Goal: Task Accomplishment & Management: Complete application form

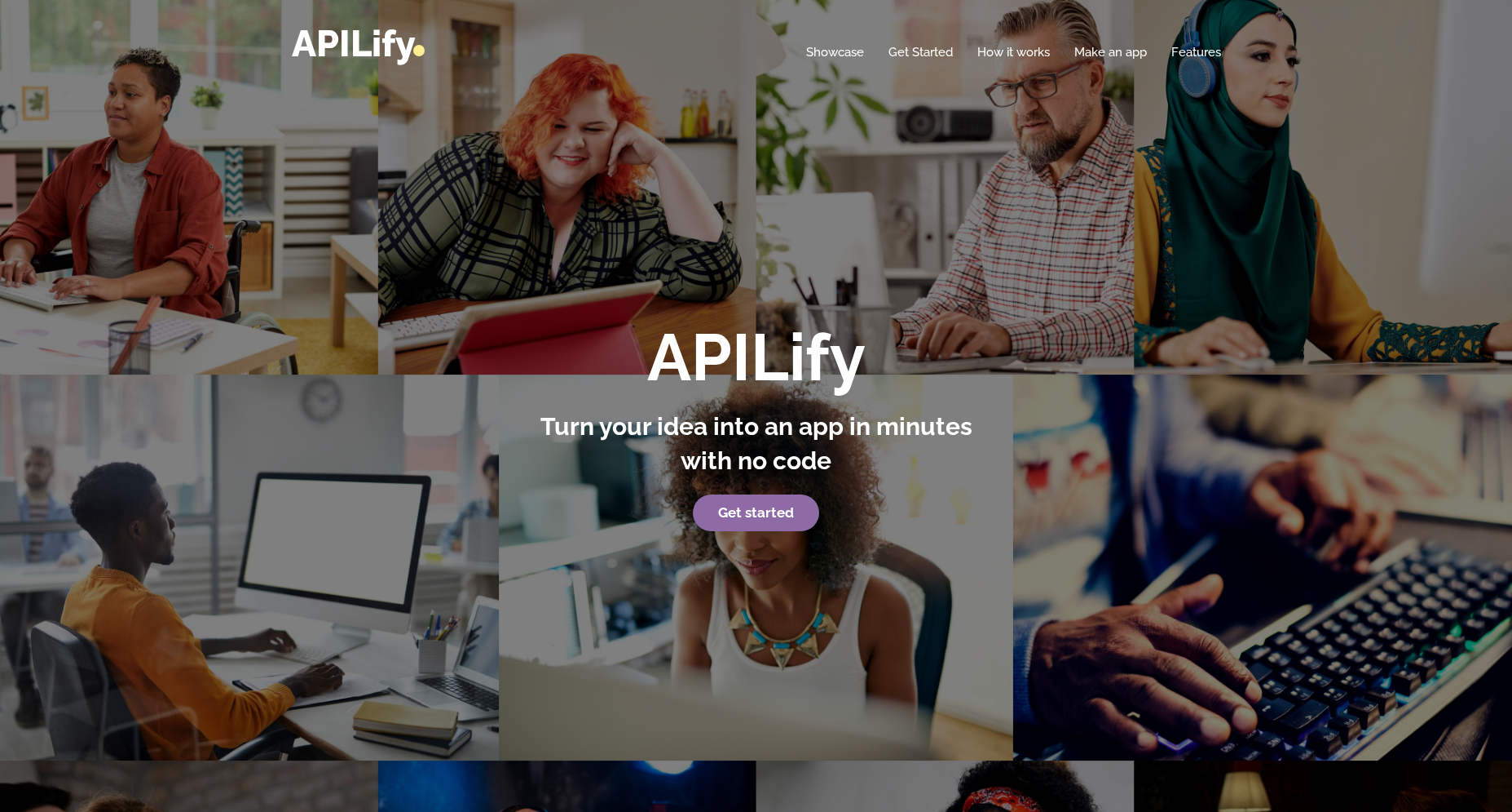
click at [765, 503] on link "Get started" at bounding box center [756, 513] width 126 height 37
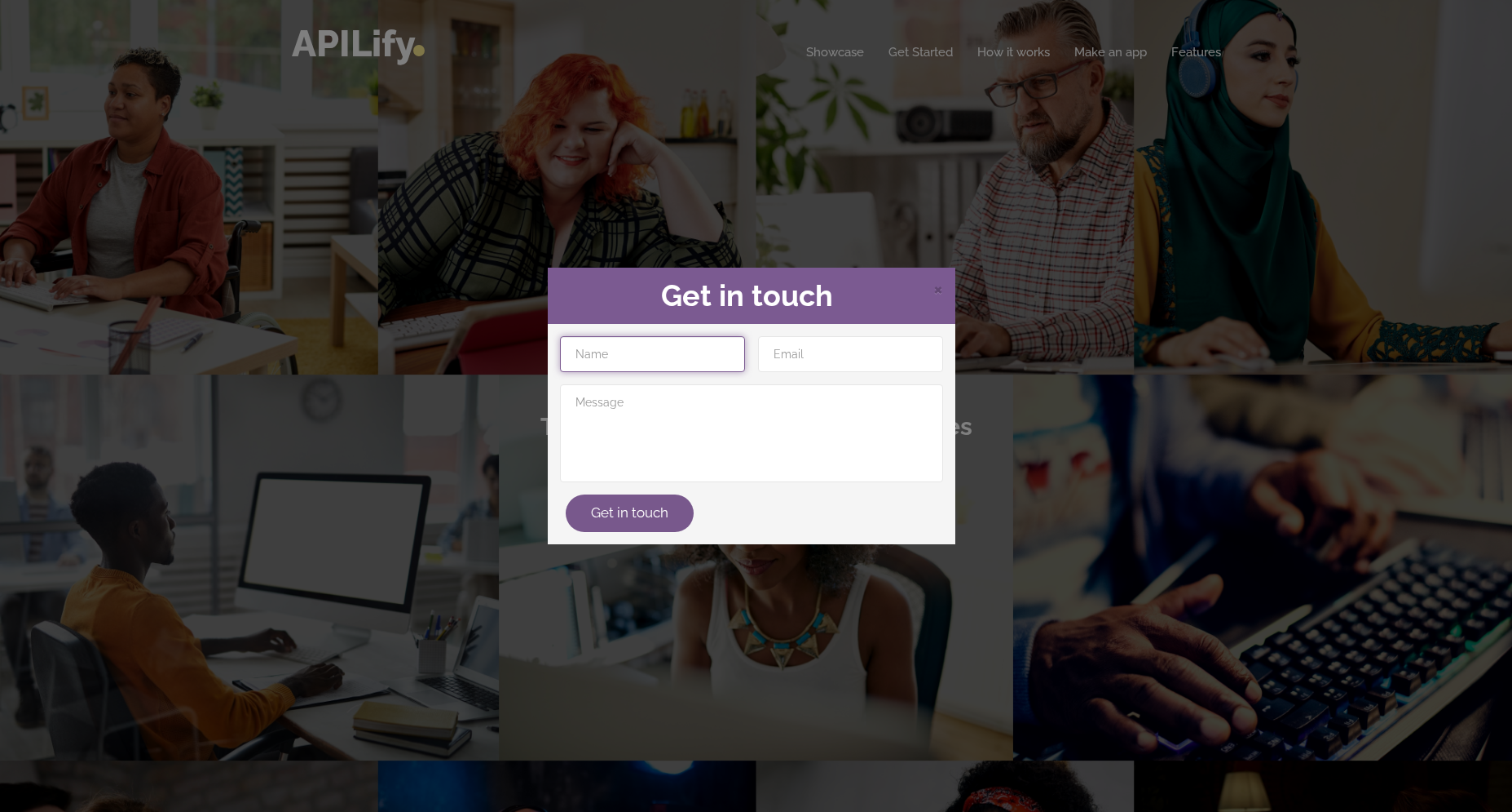
click at [667, 354] on input "text" at bounding box center [653, 354] width 185 height 36
type input "[PERSON_NAME]"
click at [945, 290] on div "× Get in touch" at bounding box center [751, 296] width 408 height 57
click at [936, 299] on span "×" at bounding box center [938, 288] width 10 height 24
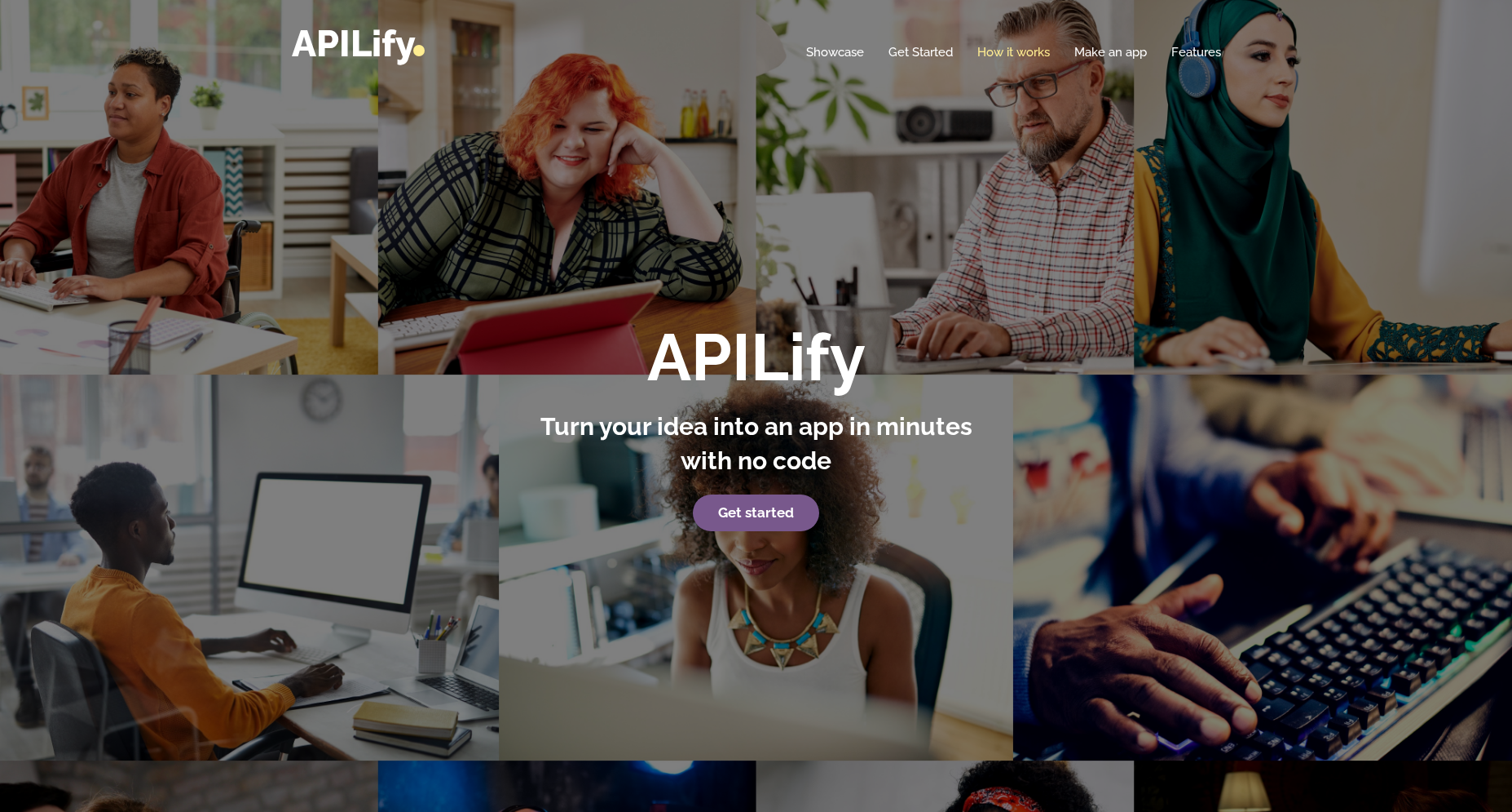
click at [1018, 48] on link "How it works" at bounding box center [1014, 52] width 73 height 17
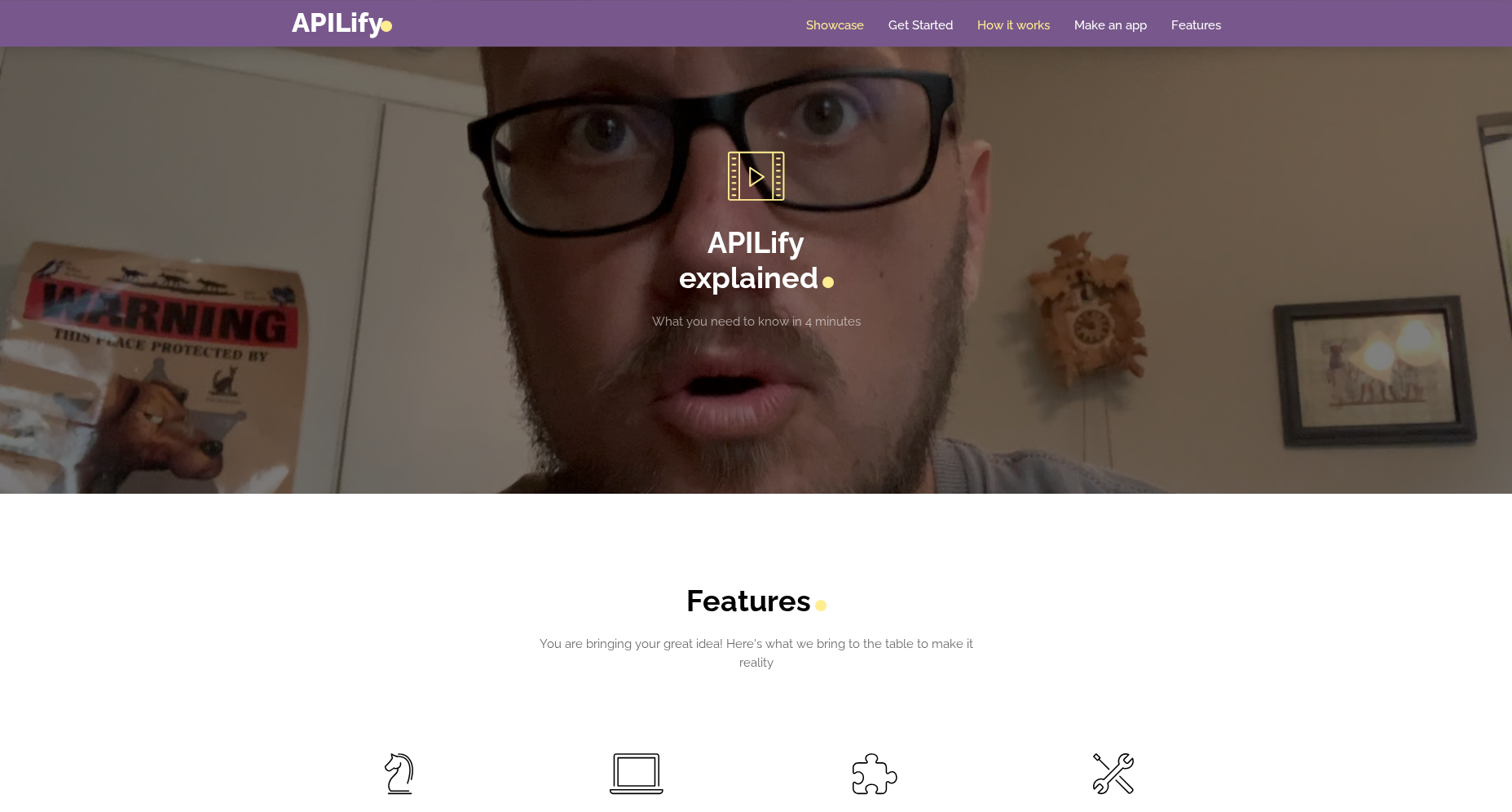
scroll to position [2555, 0]
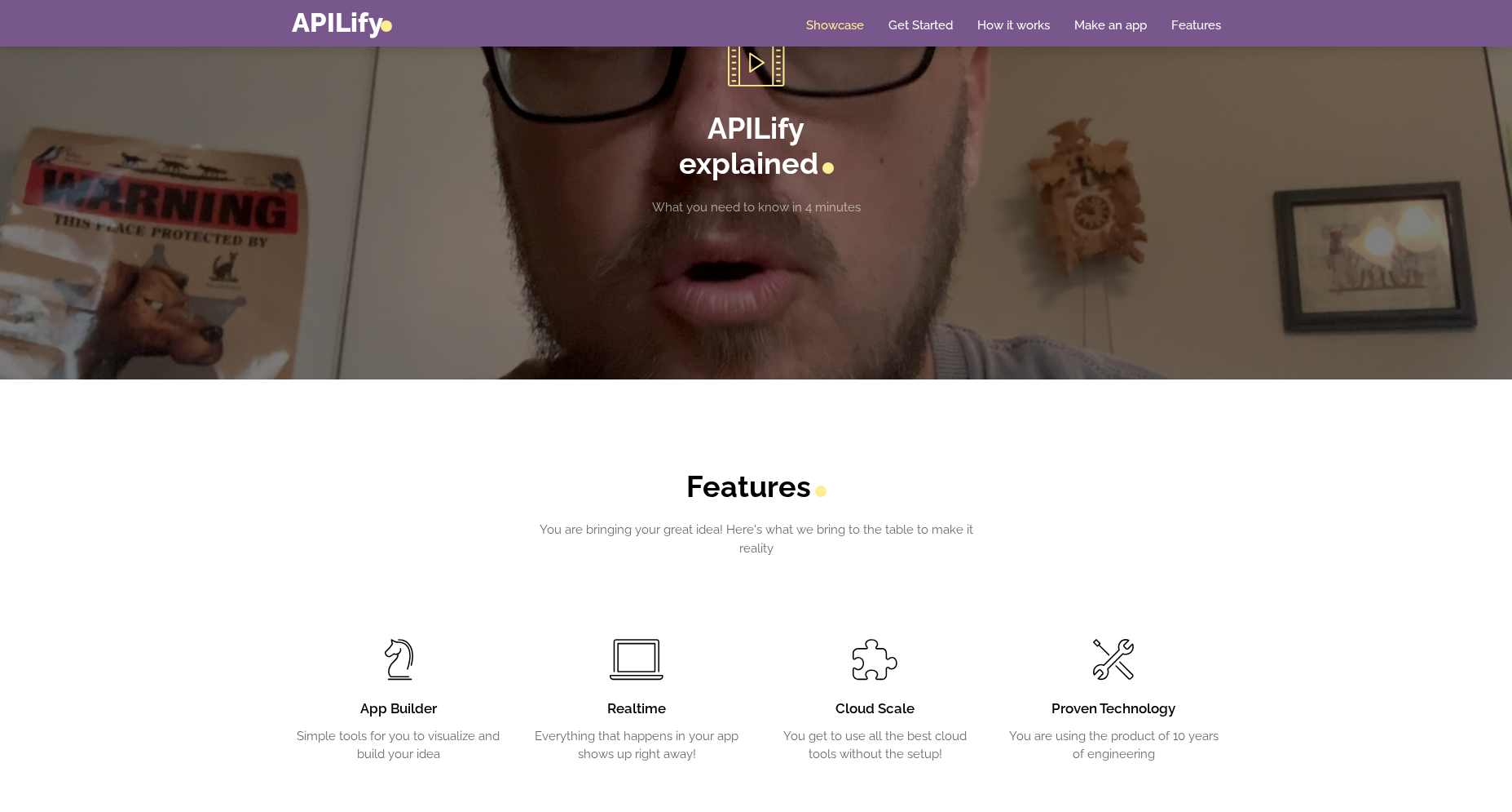
click at [792, 218] on section "APILify explained What you need to know in 4 minutes" at bounding box center [756, 127] width 1512 height 505
click at [804, 176] on h2 "APILify explained" at bounding box center [756, 146] width 453 height 70
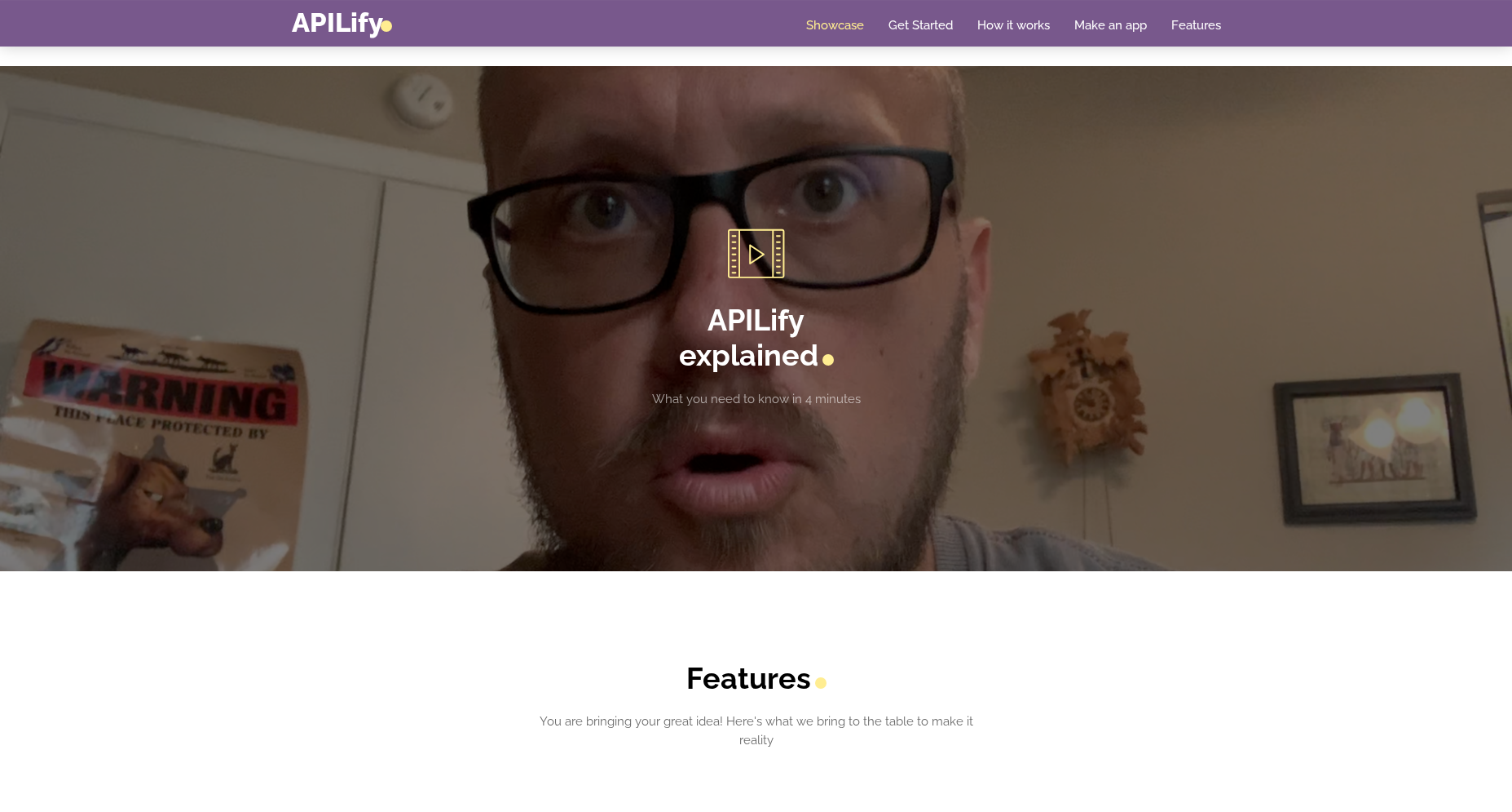
scroll to position [2333, 0]
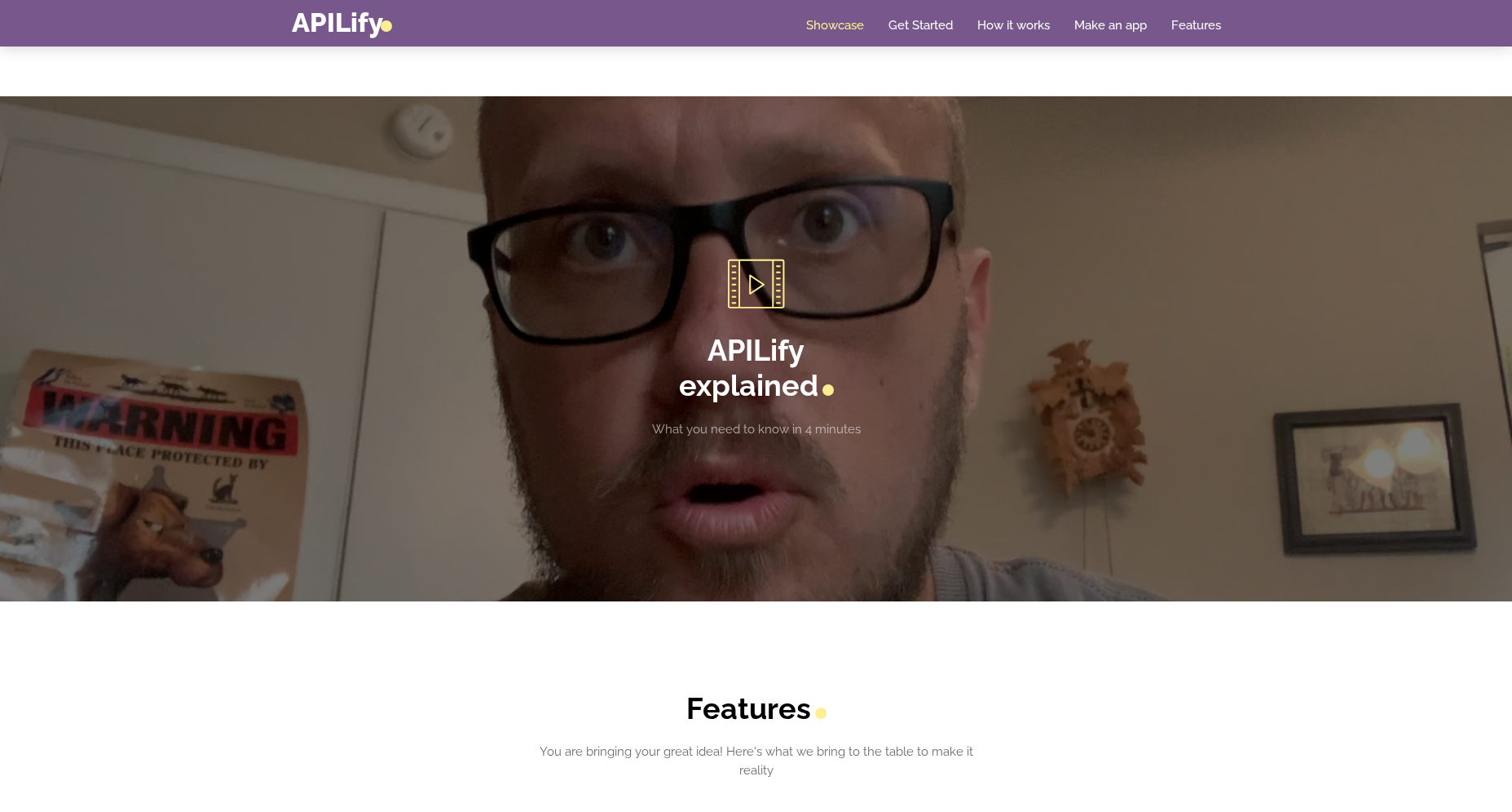
click at [763, 290] on link at bounding box center [756, 283] width 453 height 49
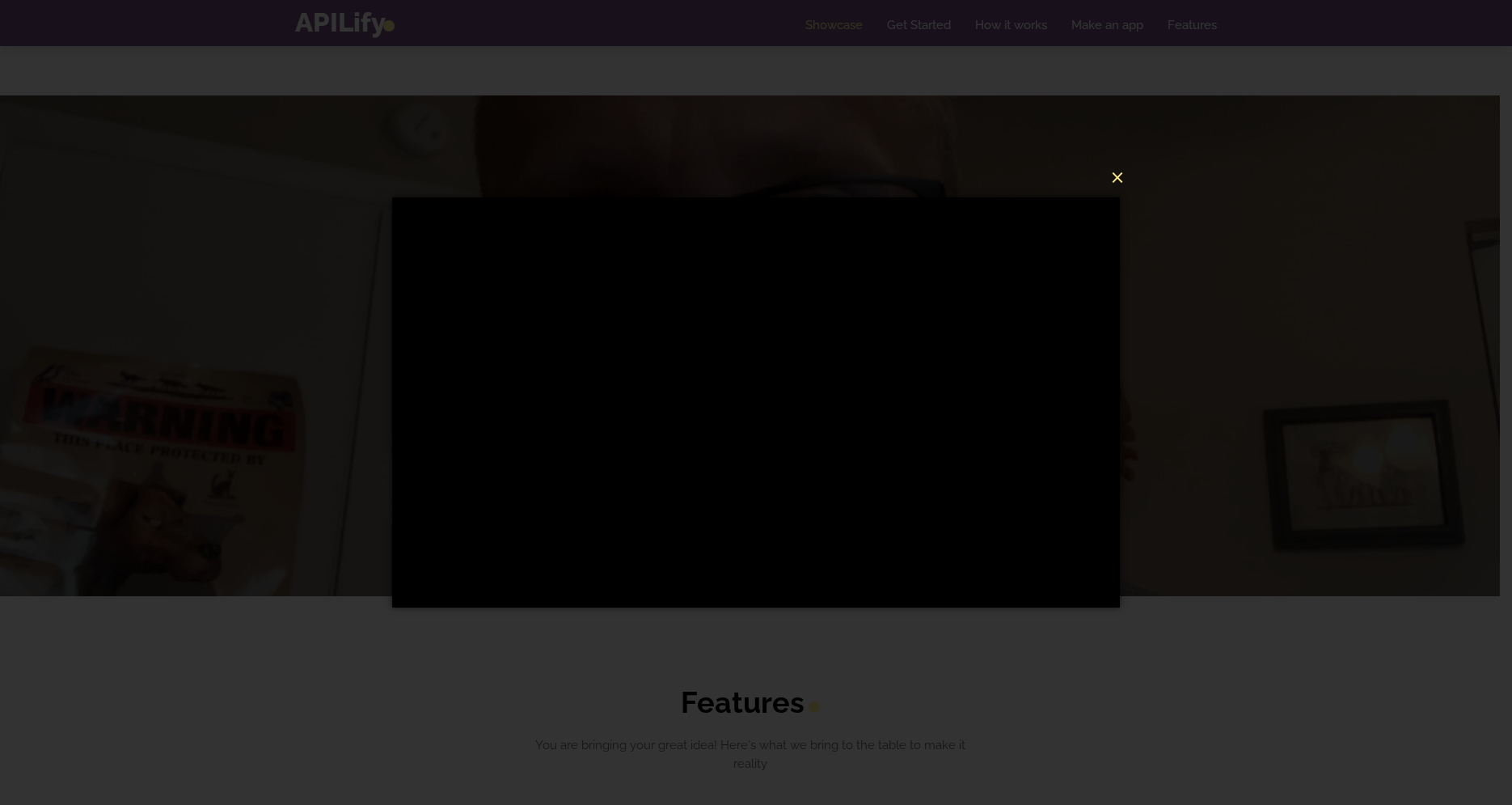
drag, startPoint x: 1123, startPoint y: 173, endPoint x: 1119, endPoint y: 163, distance: 10.8
click at [1123, 173] on button "×" at bounding box center [761, 174] width 727 height 35
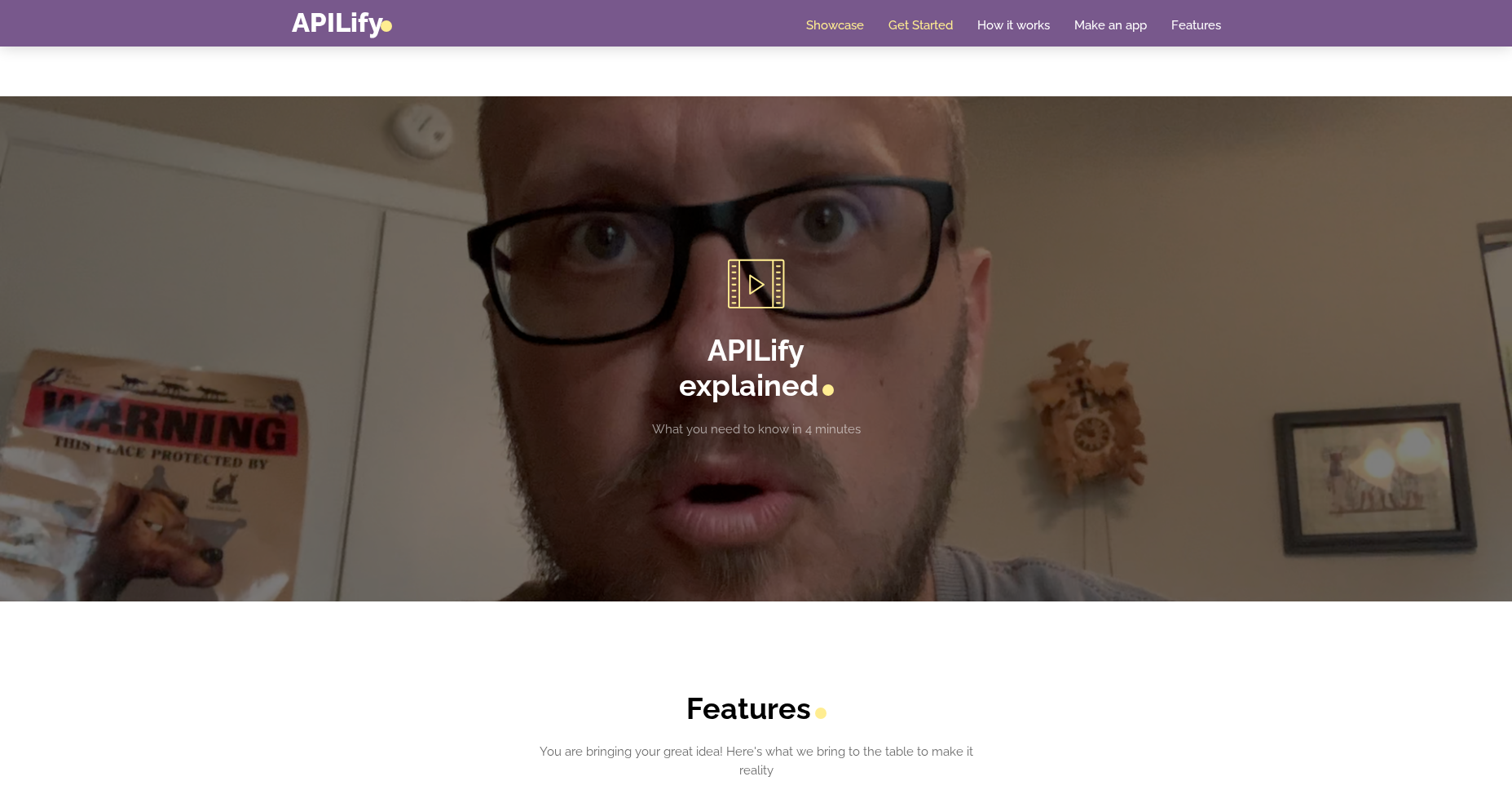
click at [943, 23] on link "Get Started" at bounding box center [921, 25] width 64 height 17
click at [994, 22] on link "How it works" at bounding box center [1014, 25] width 73 height 17
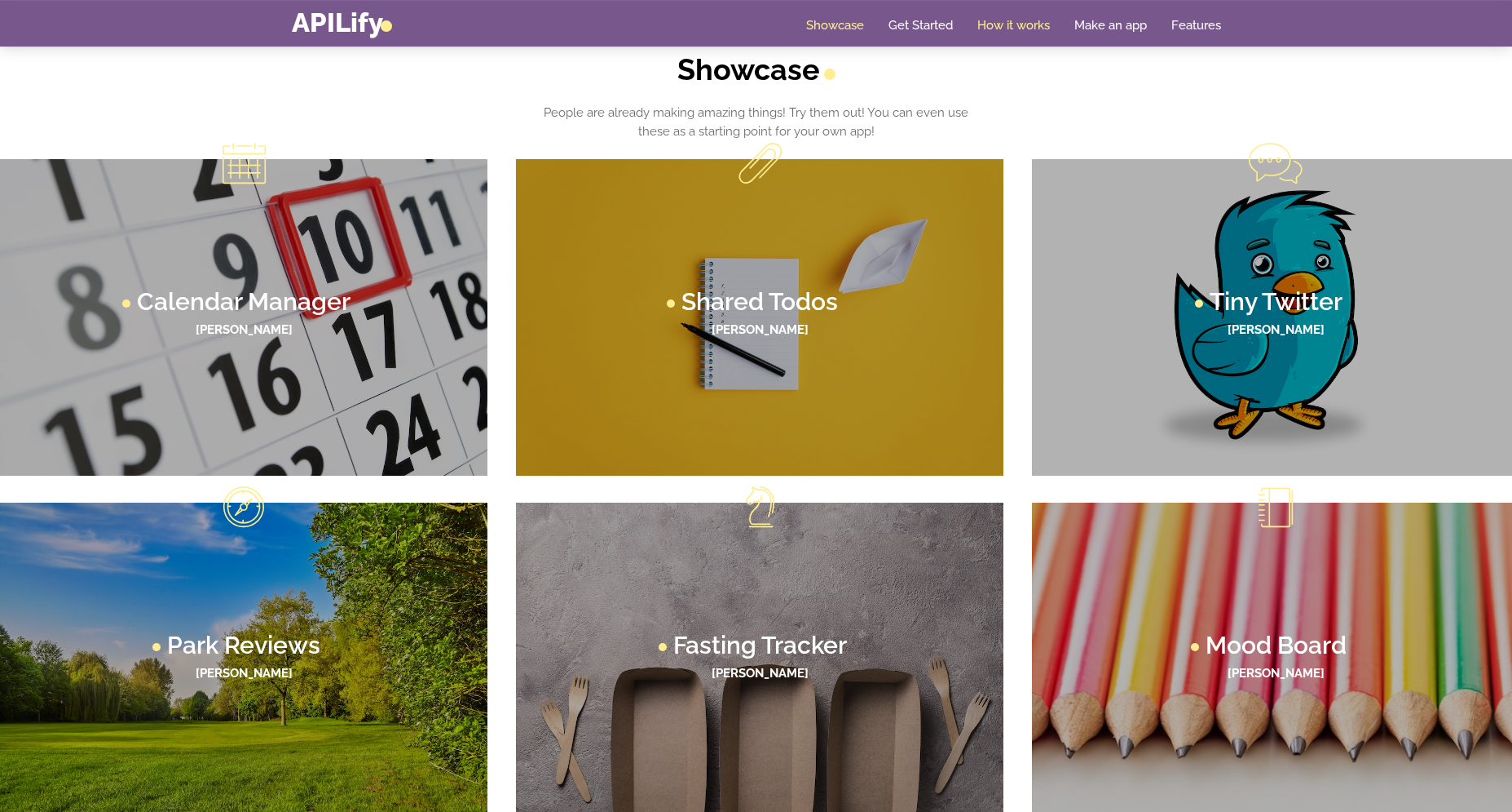
scroll to position [1080, 0]
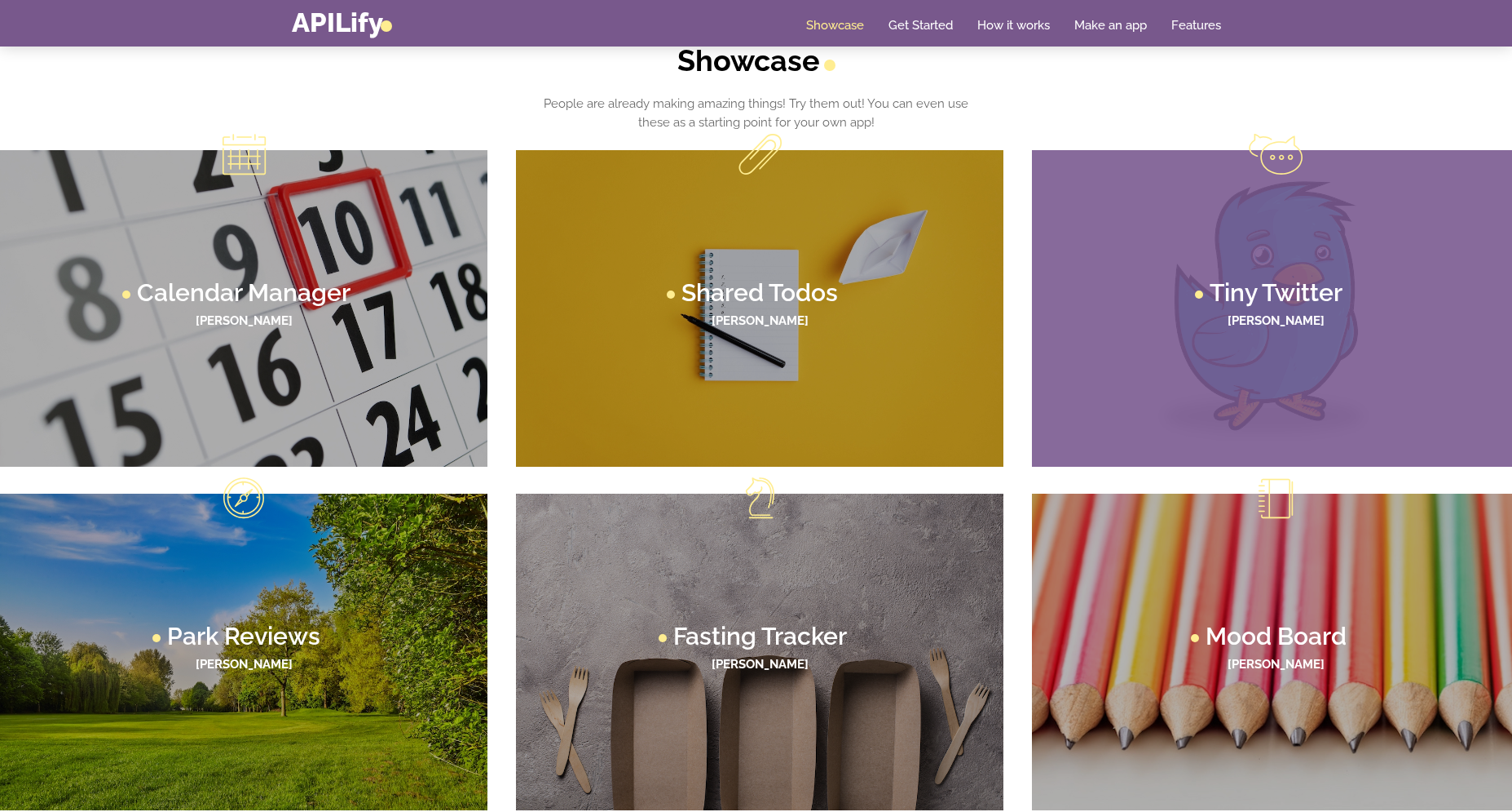
click at [1296, 296] on h3 "Tiny Twitter" at bounding box center [1276, 293] width 133 height 24
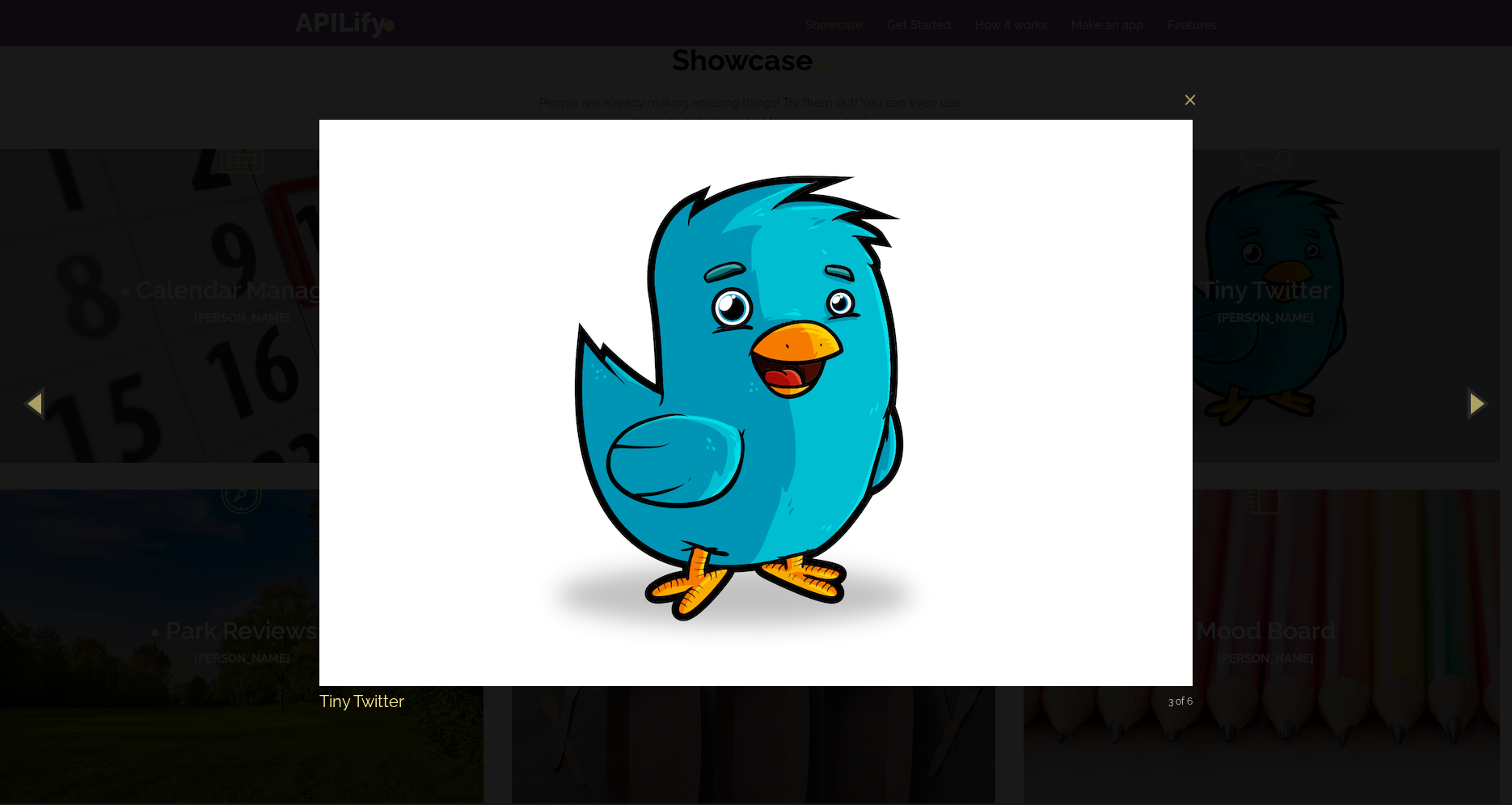
click at [256, 628] on div "× Tiny Twitter 3 of 6 Loading image #%curr%..." at bounding box center [756, 402] width 1512 height 805
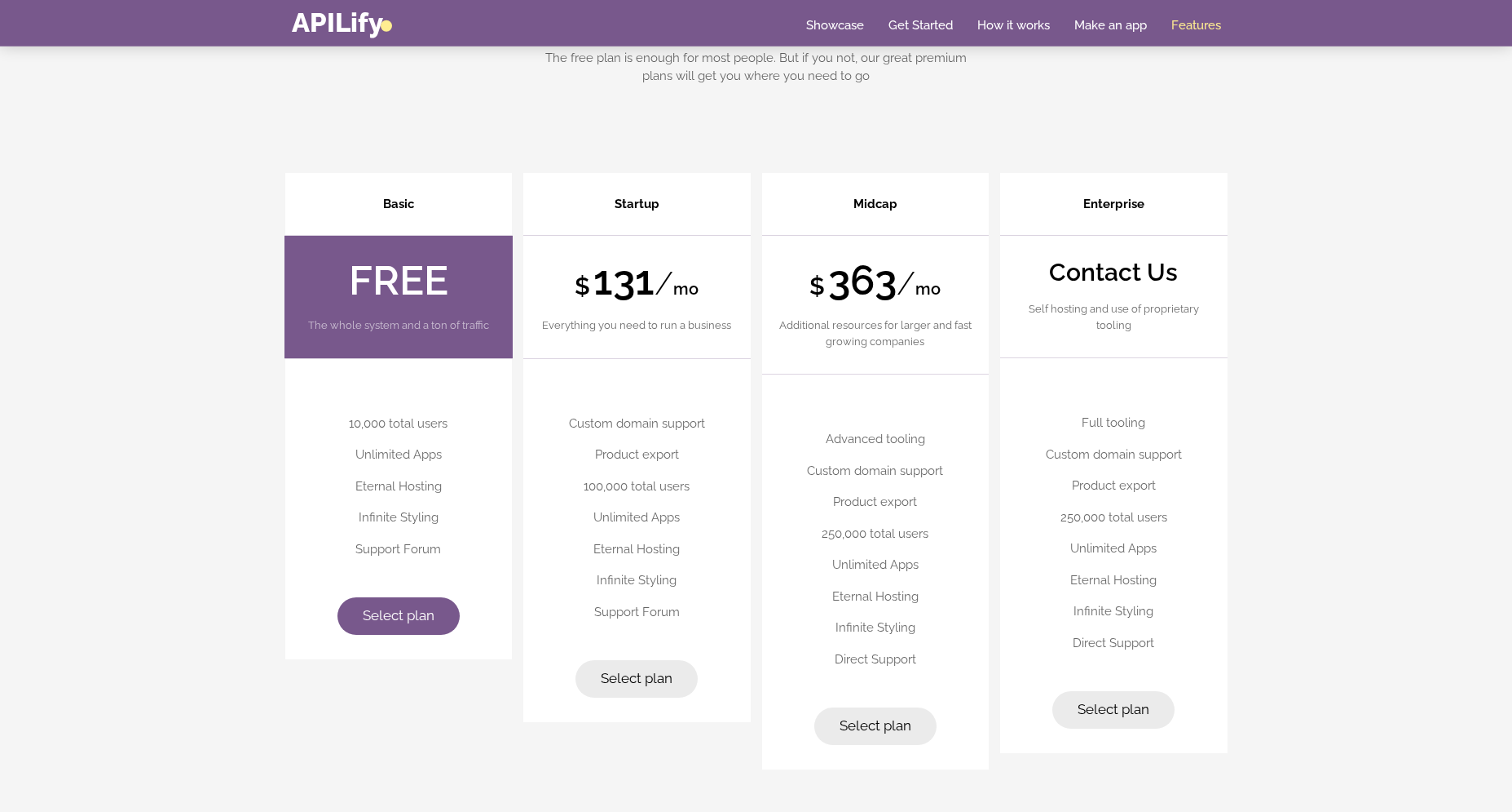
scroll to position [4251, 0]
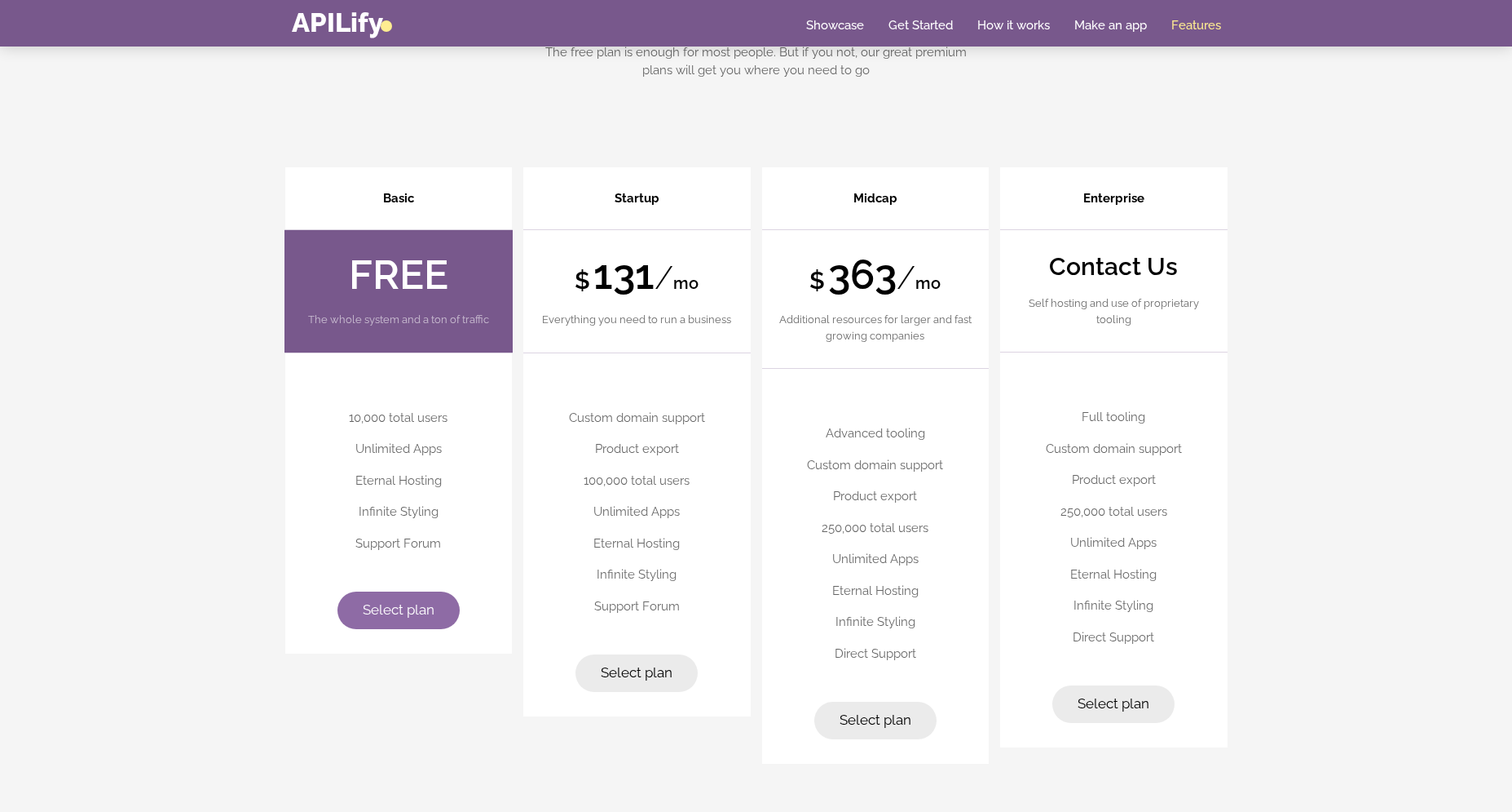
click at [430, 601] on link "Select plan" at bounding box center [398, 609] width 123 height 37
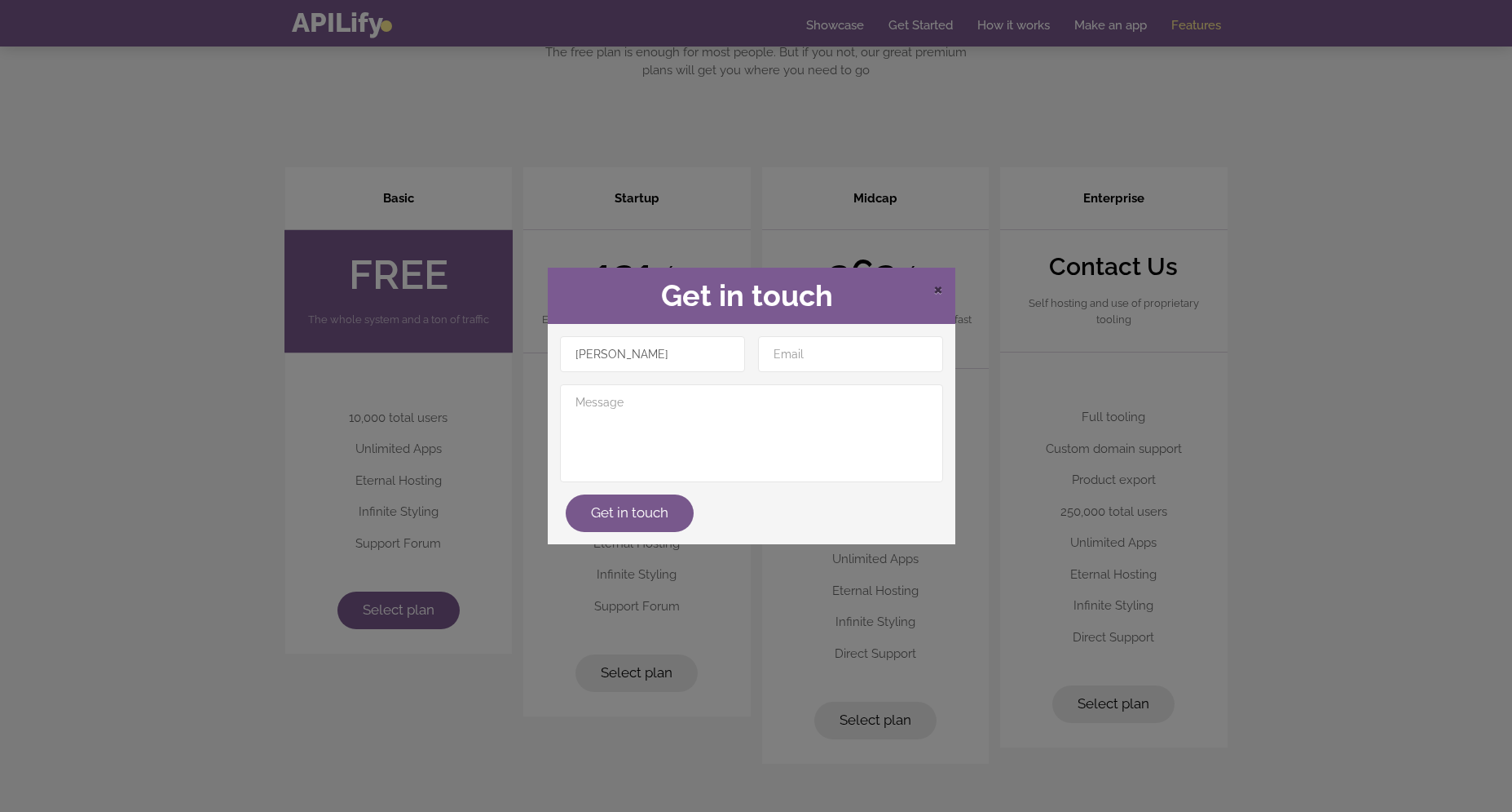
click at [939, 295] on span "×" at bounding box center [938, 288] width 10 height 24
